Goal: Task Accomplishment & Management: Manage account settings

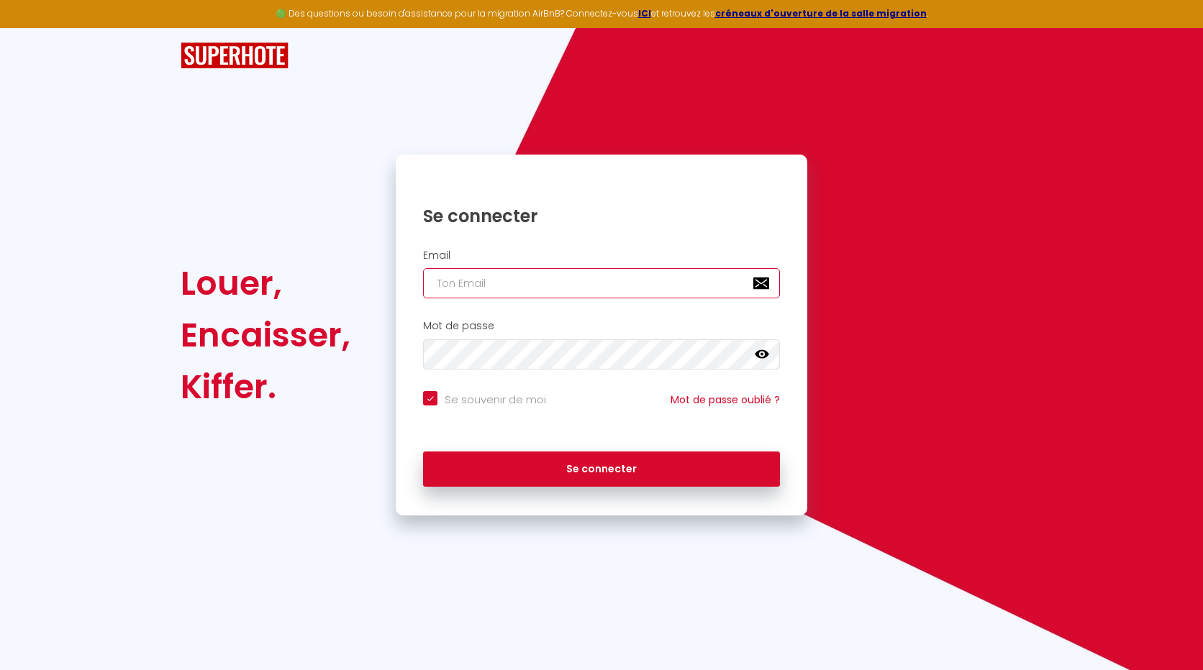
click at [474, 281] on input "email" at bounding box center [601, 283] width 357 height 30
type input "l"
checkbox input "true"
type input "les"
checkbox input "true"
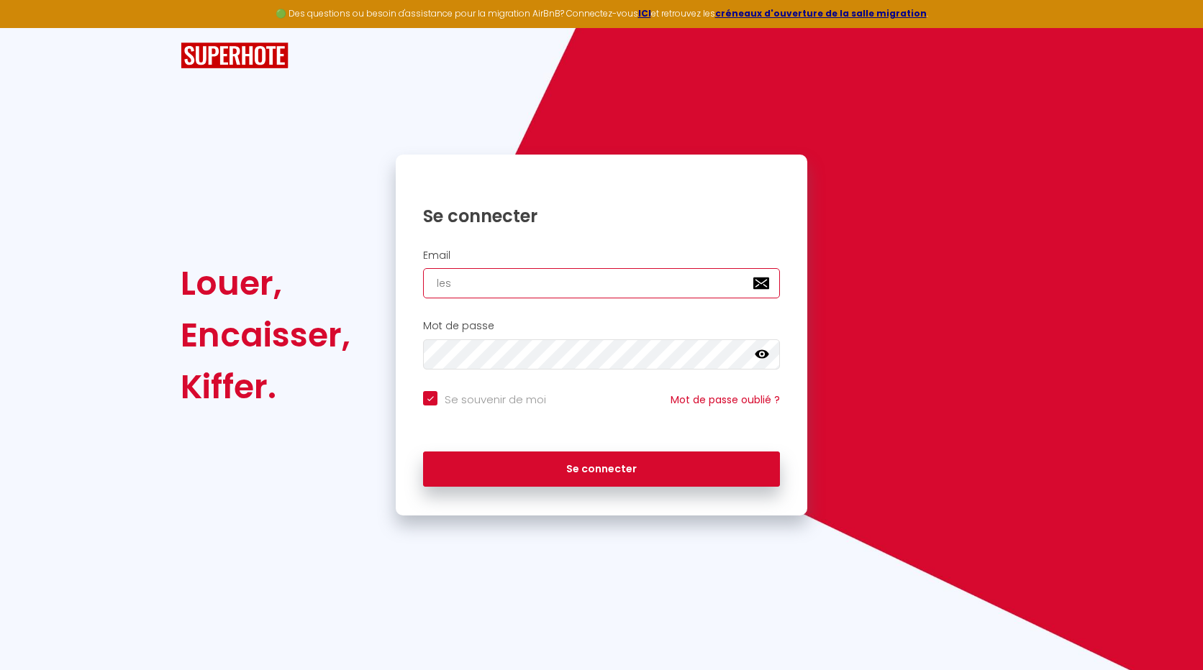
type input "lesp"
checkbox input "true"
type input "lespe"
checkbox input "true"
type input "lesper"
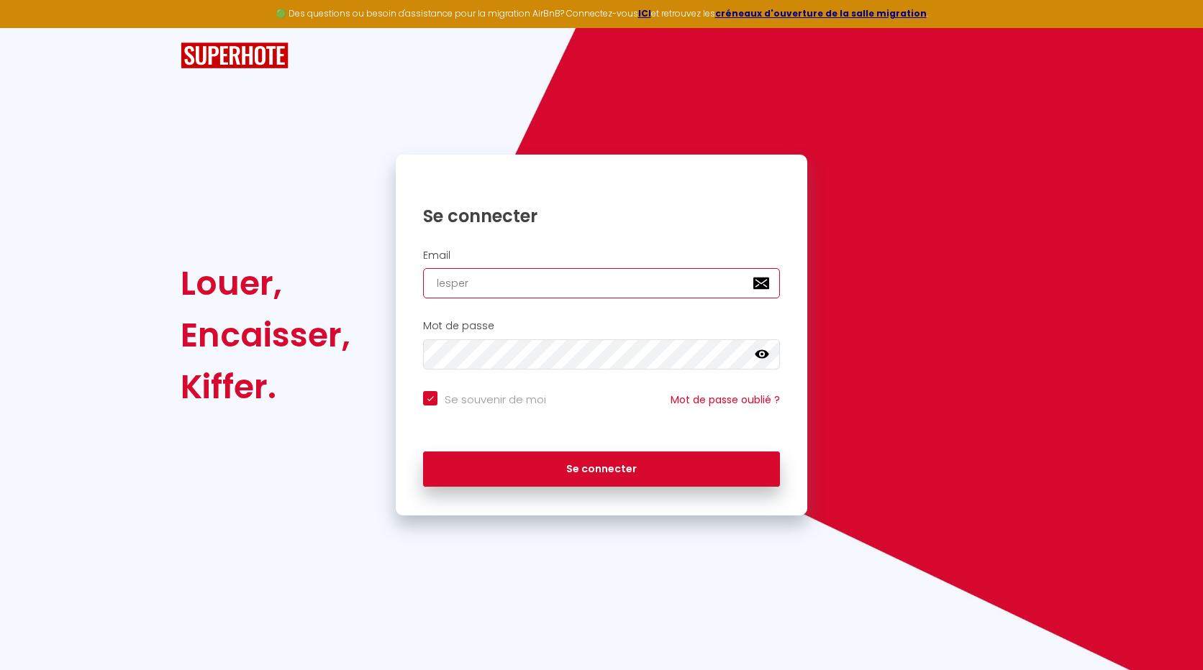
checkbox input "true"
type input "lesperl"
checkbox input "true"
type input "lesperle"
checkbox input "true"
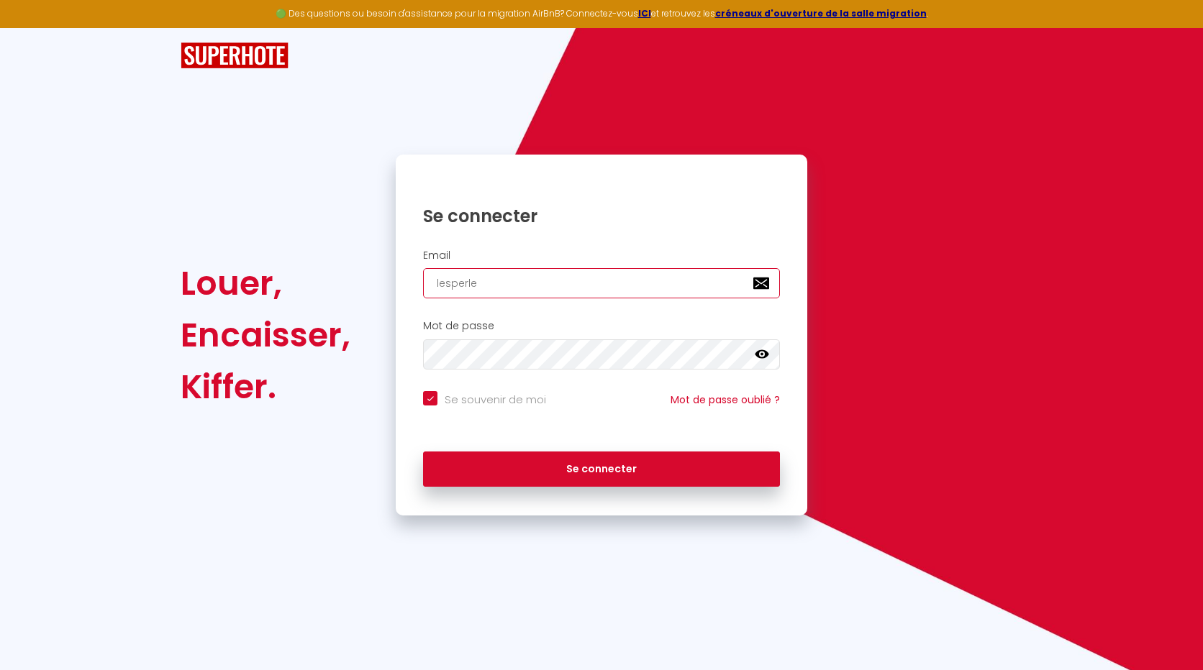
type input "lesperles"
checkbox input "true"
type input "lesperlesd"
checkbox input "true"
type input "lesperlesdu"
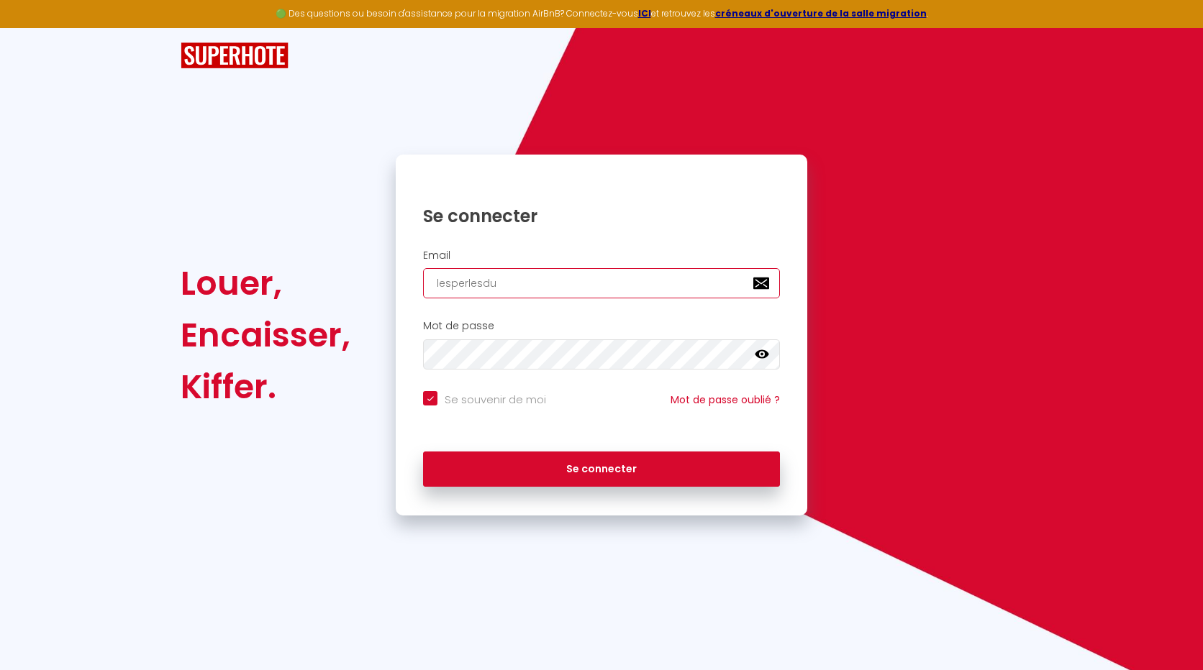
checkbox input "true"
type input "lesperlesduc"
checkbox input "true"
type input "lesperlesduce"
checkbox input "true"
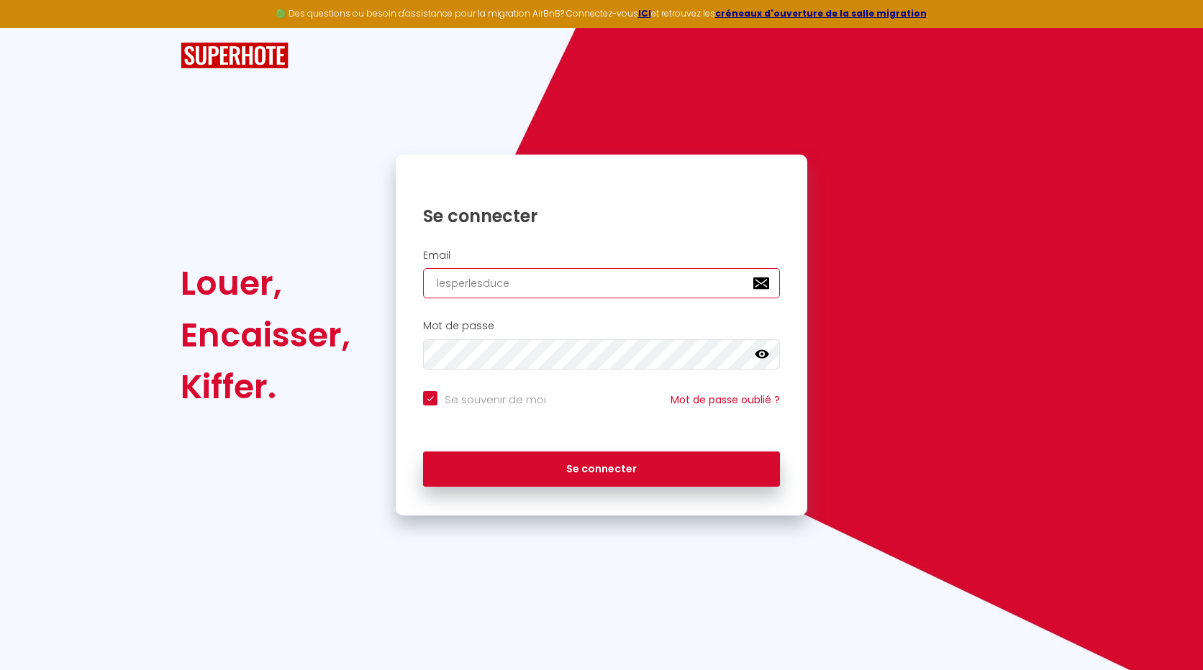
type input "lesperlesducen"
checkbox input "true"
type input "lesperlesducent"
checkbox input "true"
type input "lesperlesducentr"
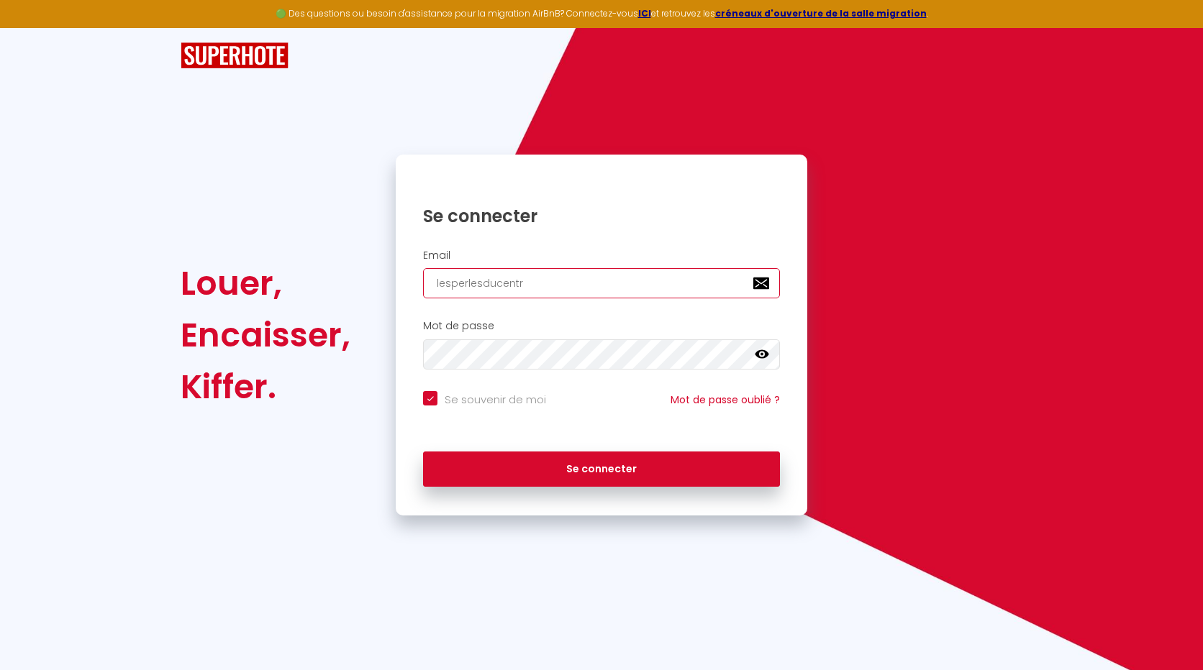
checkbox input "true"
type input "lesperlesducentre"
checkbox input "true"
type input "lesperlesducentre@"
checkbox input "true"
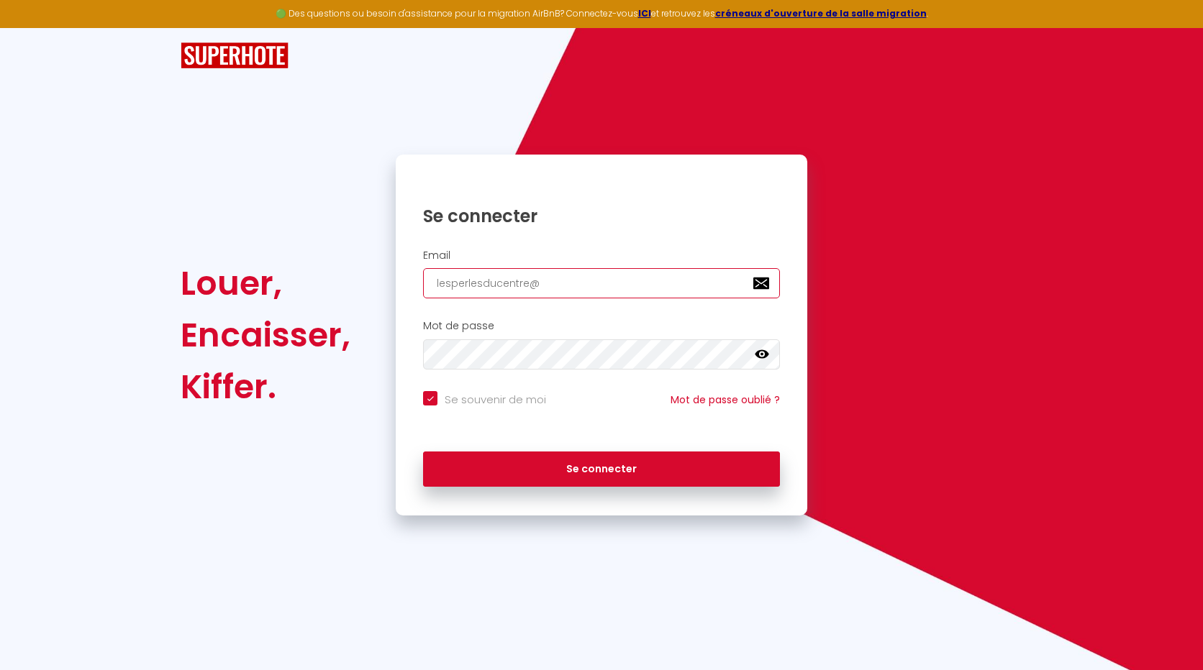
type input "lesperlesducentre@h"
checkbox input "true"
type input "lesperlesducentre@"
checkbox input "true"
type input "lesperlesducentre@g"
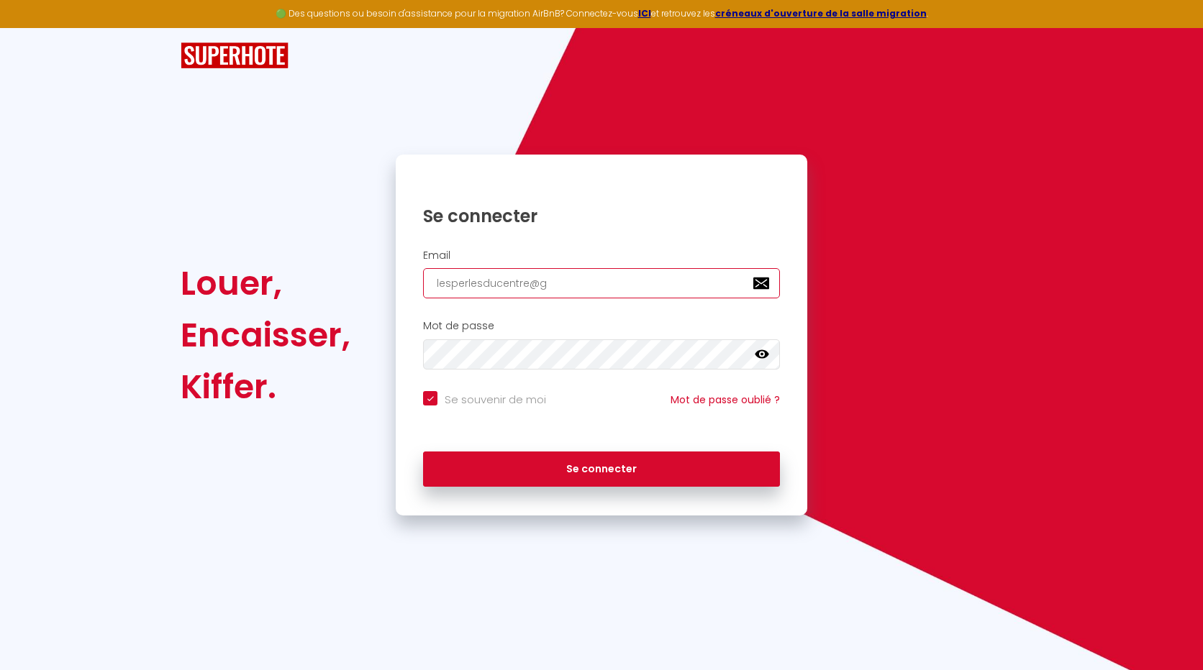
checkbox input "true"
type input "lesperlesducentre@gm"
checkbox input "true"
type input "lesperlesducentre@gma"
checkbox input "true"
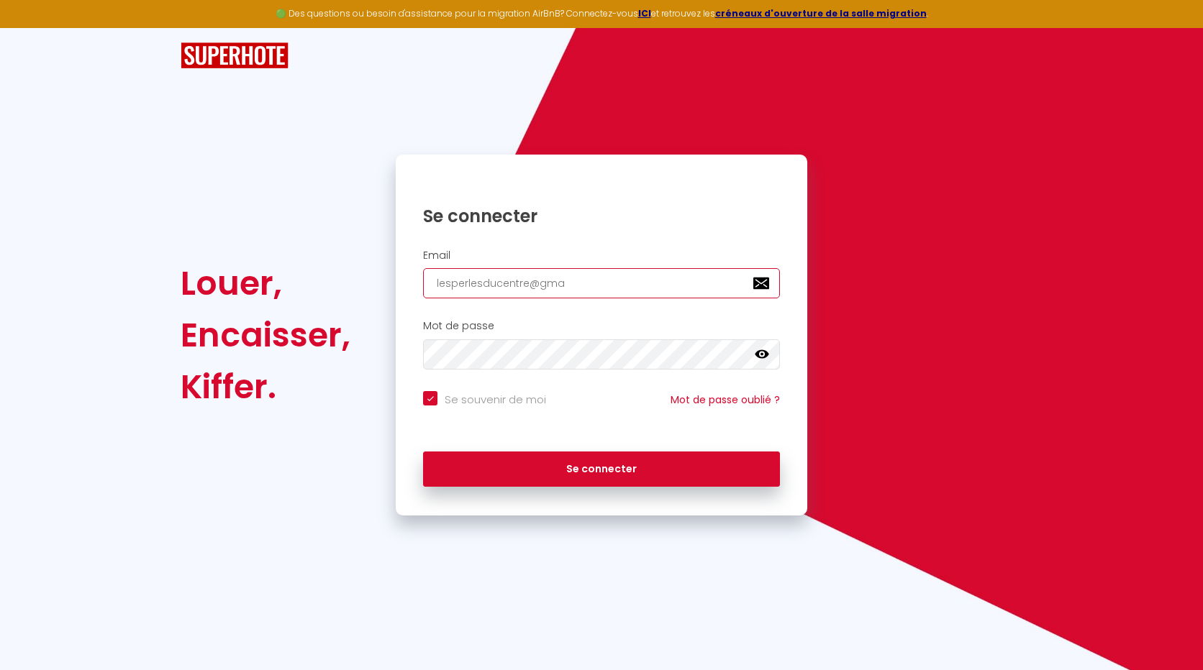
type input "lesperlesducentre@gmai"
checkbox input "true"
type input "[EMAIL_ADDRESS]"
checkbox input "true"
type input "[EMAIL_ADDRESS]."
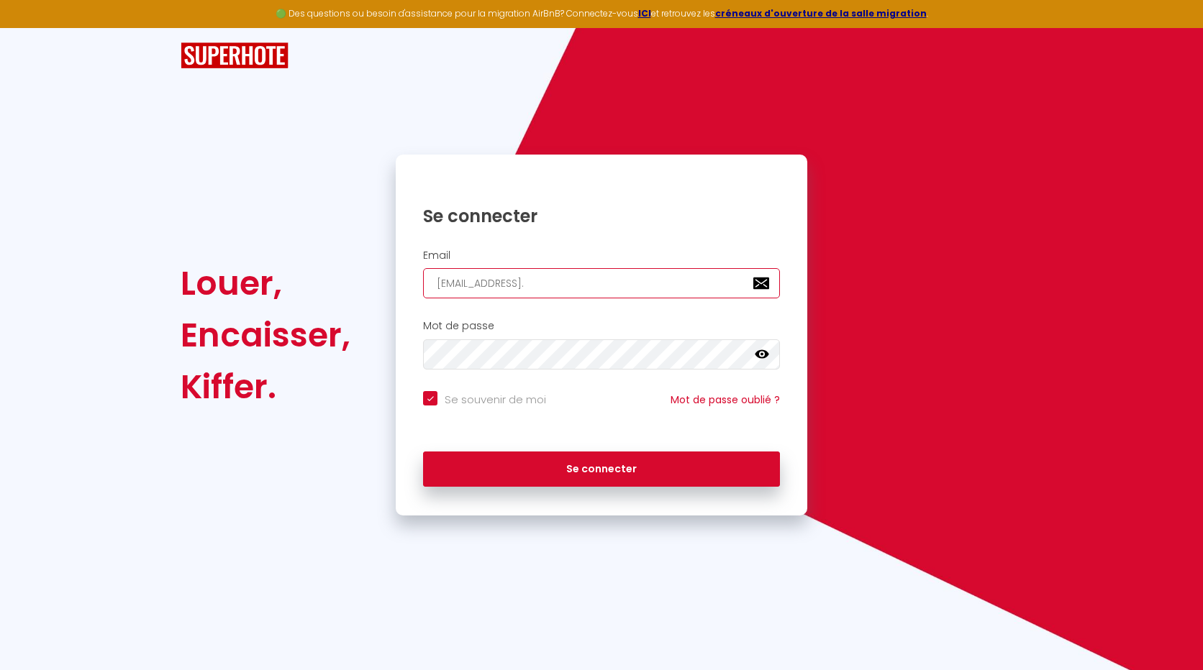
checkbox input "true"
type input "lesperlesducentre@gmail.c"
checkbox input "true"
type input "[EMAIL_ADDRESS][DOMAIN_NAME]"
checkbox input "true"
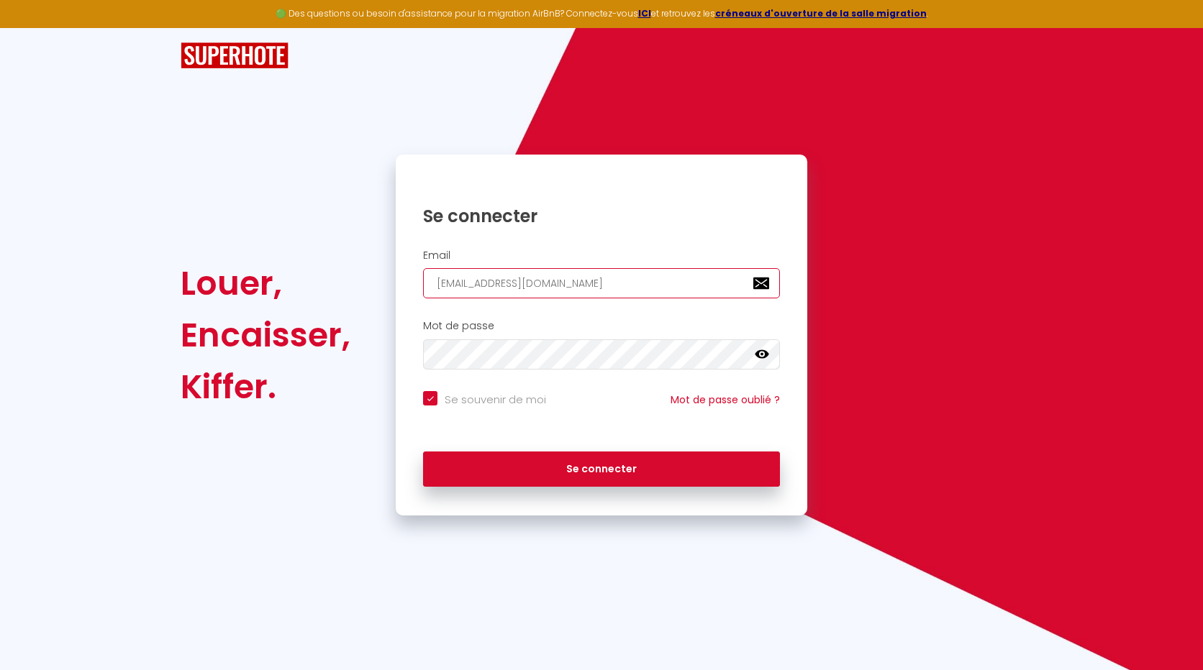
type input "[EMAIL_ADDRESS][DOMAIN_NAME]"
checkbox input "true"
type input "[EMAIL_ADDRESS][DOMAIN_NAME]"
click at [423, 452] on button "Se connecter" at bounding box center [601, 470] width 357 height 36
checkbox input "true"
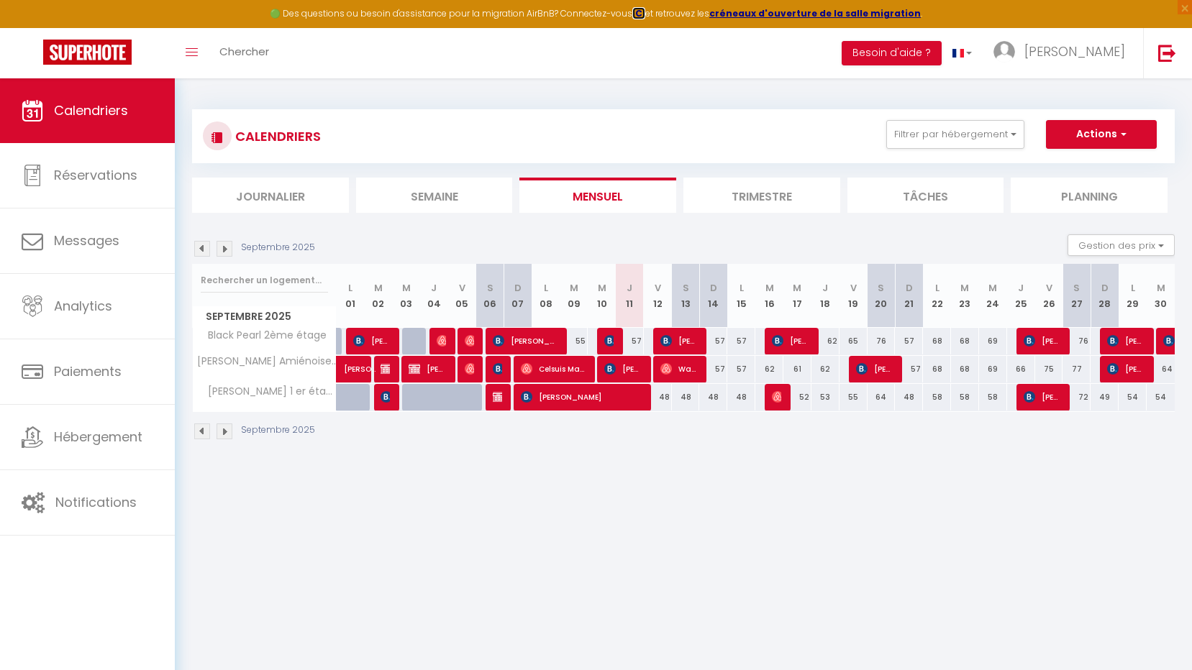
click at [642, 12] on strong "ICI" at bounding box center [638, 13] width 13 height 12
